Goal: Task Accomplishment & Management: Use online tool/utility

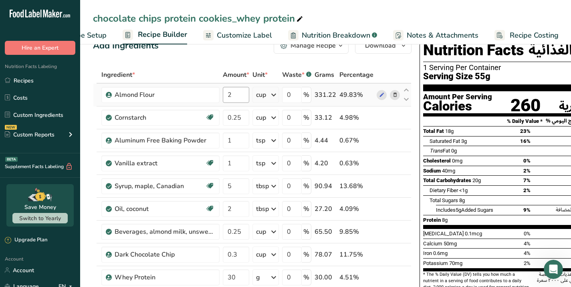
scroll to position [20, 0]
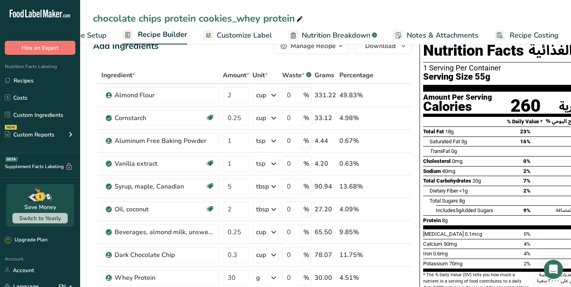
click at [95, 34] on span "Recipe Setup" at bounding box center [85, 35] width 44 height 11
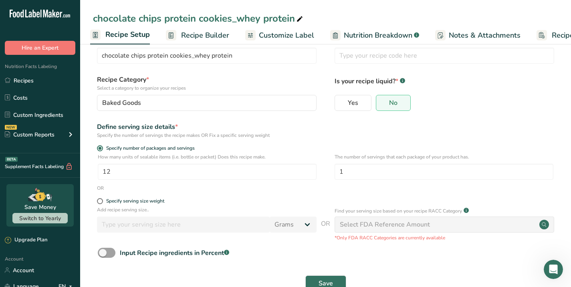
scroll to position [25, 0]
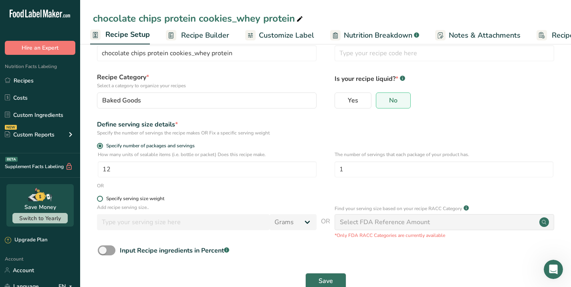
click at [100, 199] on span at bounding box center [100, 199] width 6 height 6
click at [100, 199] on input "Specify serving size weight" at bounding box center [99, 198] width 5 height 5
radio input "true"
radio input "false"
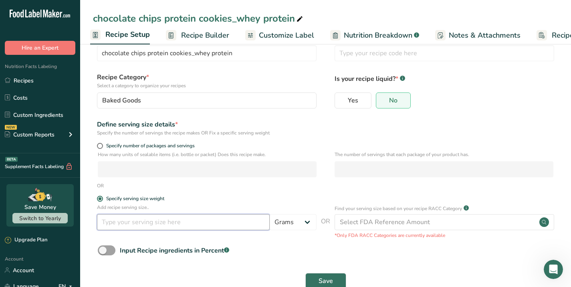
click at [119, 226] on input "number" at bounding box center [183, 222] width 173 height 16
type input "38"
click at [273, 255] on div "Input Recipe ingredients in Percent .a-a{fill:#347362;}.b-a{fill:#fff;}" at bounding box center [325, 254] width 465 height 16
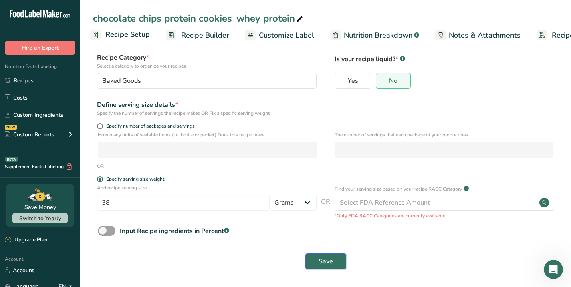
click at [325, 263] on span "Save" at bounding box center [326, 262] width 14 height 10
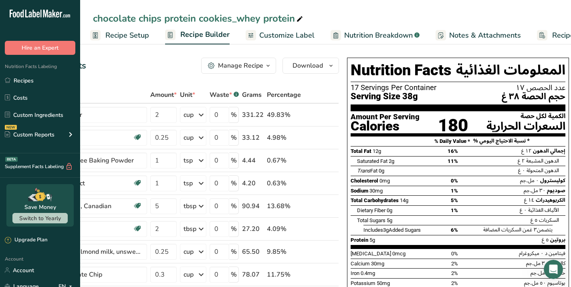
scroll to position [0, 73]
click at [383, 230] on span "3g" at bounding box center [386, 230] width 6 height 6
drag, startPoint x: 383, startPoint y: 230, endPoint x: 434, endPoint y: 234, distance: 51.4
click at [434, 234] on div "Includes 3g Added Sugars 6%" at bounding box center [410, 230] width 95 height 10
click at [349, 87] on div "Nutrition Facts [DEMOGRAPHIC_DATA] 17 Servings Per Container عدد الحصص ١٧ Servi…" at bounding box center [458, 190] width 222 height 264
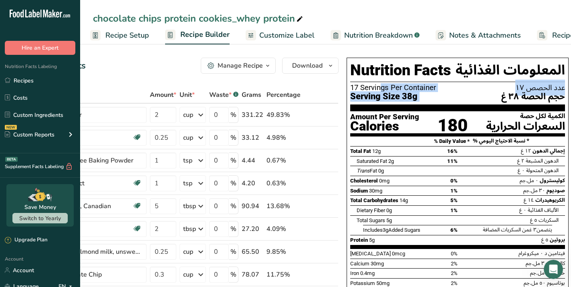
drag, startPoint x: 349, startPoint y: 87, endPoint x: 435, endPoint y: 97, distance: 86.7
click at [435, 97] on div "Nutrition Facts [DEMOGRAPHIC_DATA] 17 Servings Per Container عدد الحصص ١٧ Servi…" at bounding box center [458, 190] width 222 height 264
click at [452, 97] on div "Serving Size 38g حجم الحصة ٣٨ غ" at bounding box center [457, 97] width 215 height 10
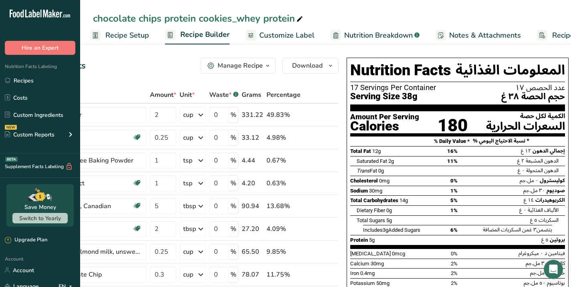
click at [291, 36] on span "Customize Label" at bounding box center [286, 35] width 55 height 11
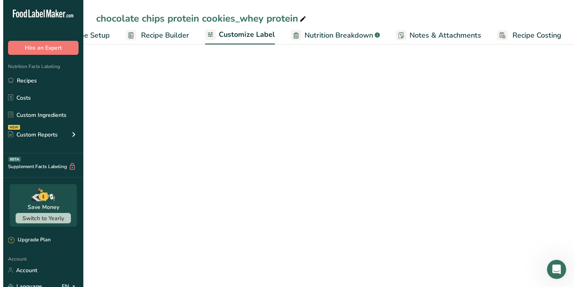
scroll to position [0, 45]
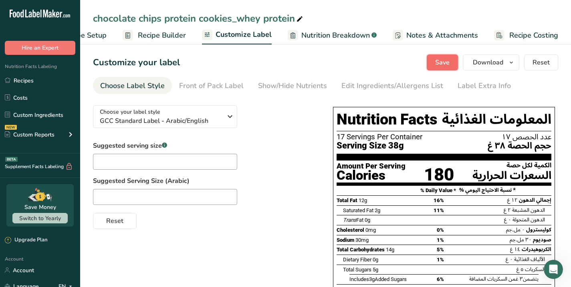
click at [442, 63] on span "Save" at bounding box center [442, 63] width 14 height 10
click at [486, 60] on span "Download" at bounding box center [488, 63] width 30 height 10
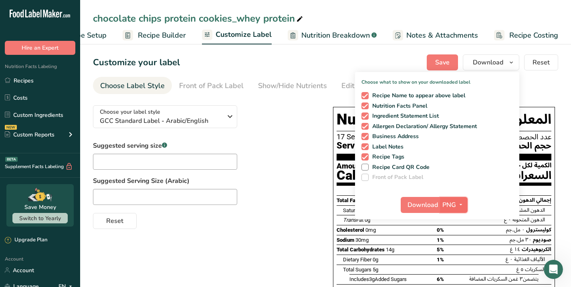
click at [461, 203] on icon "button" at bounding box center [461, 205] width 6 height 10
click at [452, 258] on link "PDF" at bounding box center [455, 260] width 26 height 13
click at [421, 202] on span "Download" at bounding box center [423, 205] width 30 height 10
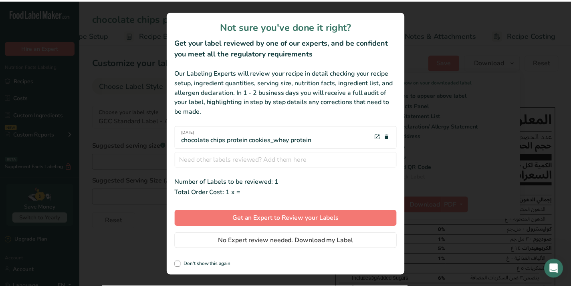
scroll to position [0, 39]
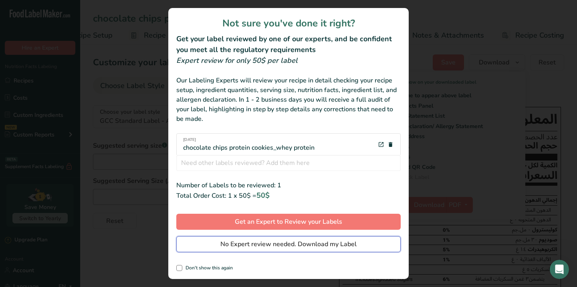
click at [293, 247] on span "No Expert review needed. Download my Label" at bounding box center [288, 245] width 136 height 10
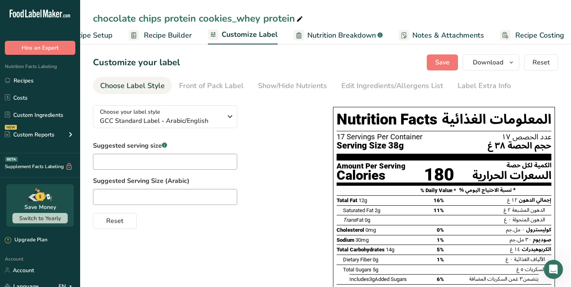
click at [155, 35] on span "Recipe Builder" at bounding box center [168, 35] width 48 height 11
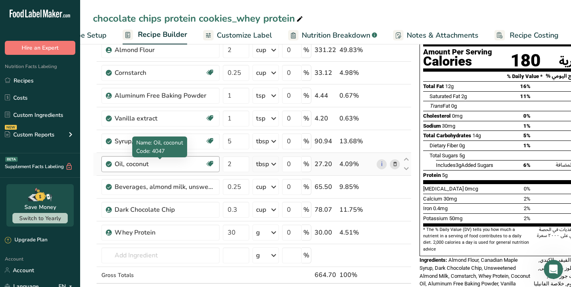
scroll to position [65, 0]
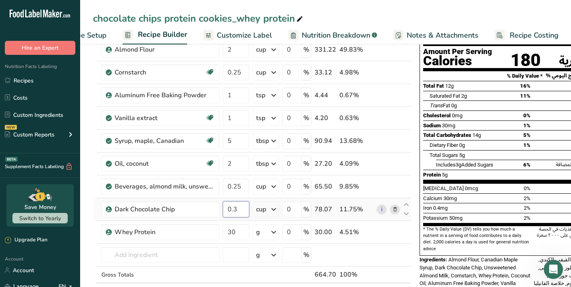
click at [239, 211] on input "0.3" at bounding box center [236, 210] width 26 height 16
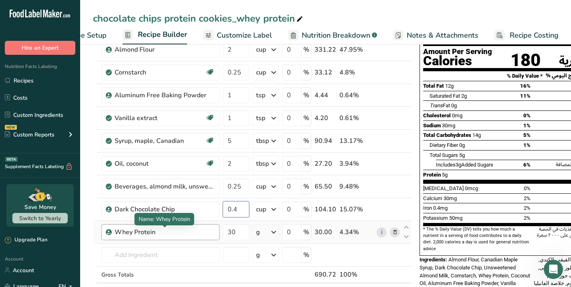
type input "0.4"
click at [196, 234] on div "Ingredient * Amount * Unit * Waste * .a-a{fill:#347362;}.b-a{fill:#fff;} Grams …" at bounding box center [252, 169] width 319 height 296
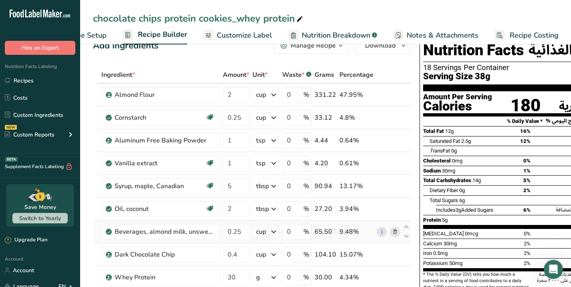
scroll to position [0, 0]
